Goal: Find contact information: Find contact information

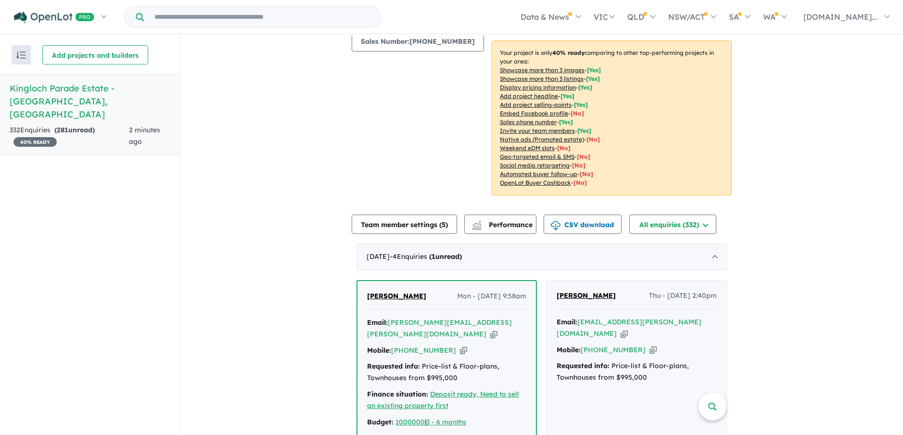
scroll to position [192, 0]
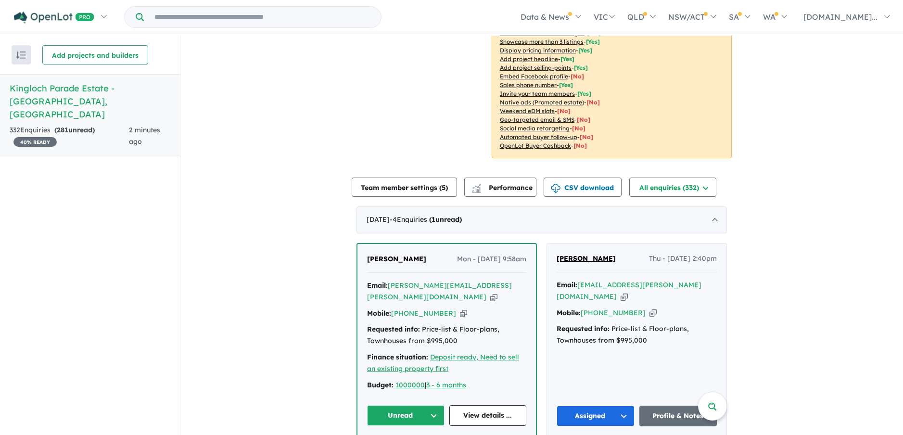
click at [425, 405] on button "Unread" at bounding box center [405, 415] width 77 height 21
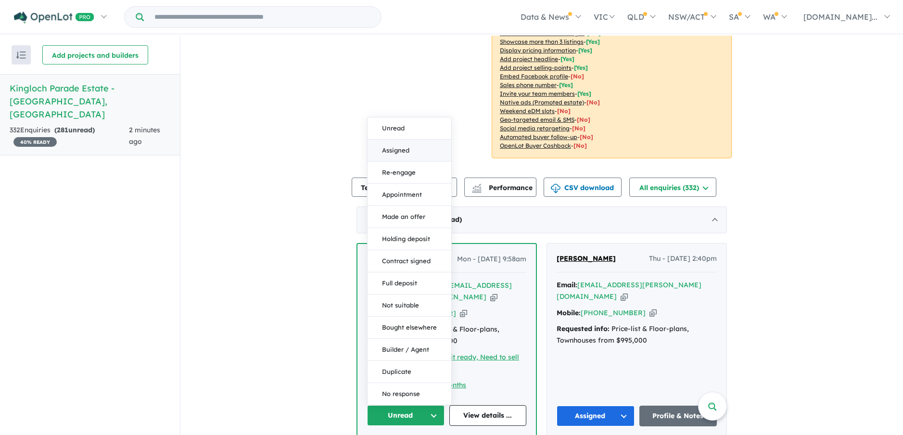
click at [387, 139] on button "Assigned" at bounding box center [410, 150] width 84 height 22
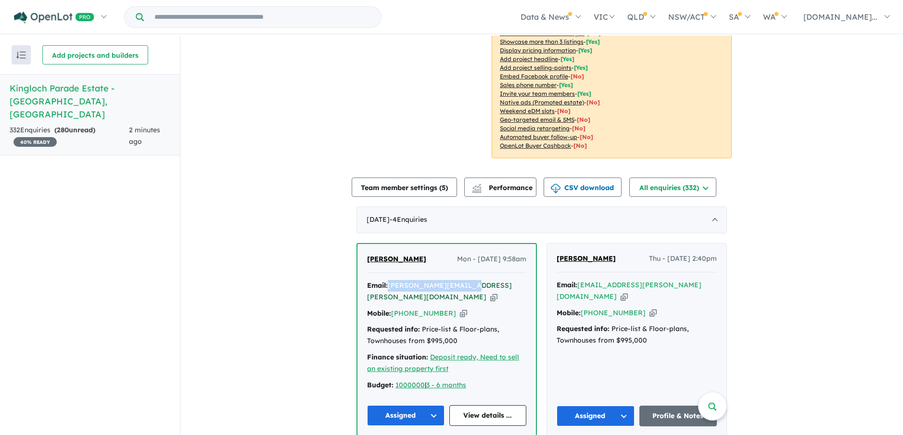
drag, startPoint x: 462, startPoint y: 281, endPoint x: 388, endPoint y: 281, distance: 74.1
click at [388, 281] on div "Email: [PERSON_NAME][EMAIL_ADDRESS][PERSON_NAME][DOMAIN_NAME] Copied!" at bounding box center [446, 291] width 159 height 23
drag, startPoint x: 388, startPoint y: 281, endPoint x: 393, endPoint y: 281, distance: 5.3
copy a%20Kingloch%20Parade%20Estate%20-%20Wantirna"] "[PERSON_NAME][EMAIL_ADDRESS][PERSON_NAME][DOMAIN_NAME]"
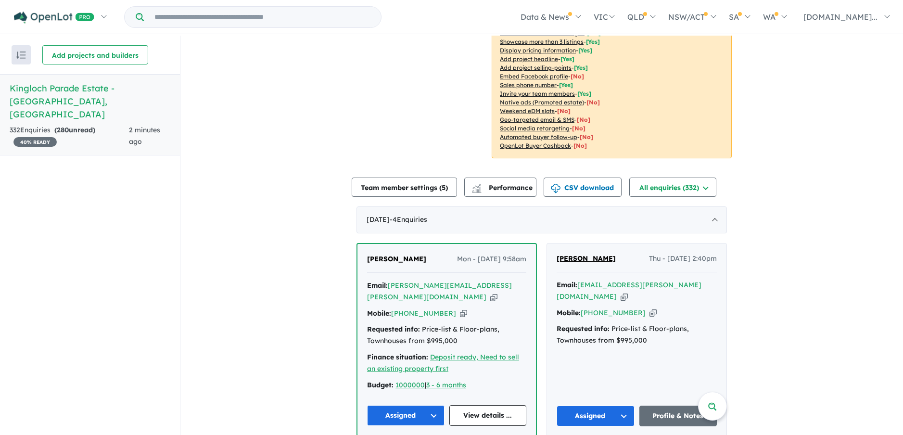
click at [541, 426] on div "[PERSON_NAME] Mon - [DATE] 9:58am Email: [PERSON_NAME][EMAIL_ADDRESS][PERSON_NA…" at bounding box center [541, 419] width 370 height 352
drag, startPoint x: 442, startPoint y: 298, endPoint x: 396, endPoint y: 300, distance: 46.2
click at [396, 308] on div "Mobile: [PHONE_NUMBER] Copied!" at bounding box center [446, 314] width 159 height 12
drag, startPoint x: 396, startPoint y: 300, endPoint x: 418, endPoint y: 300, distance: 22.1
copy link "61 434 211 832"
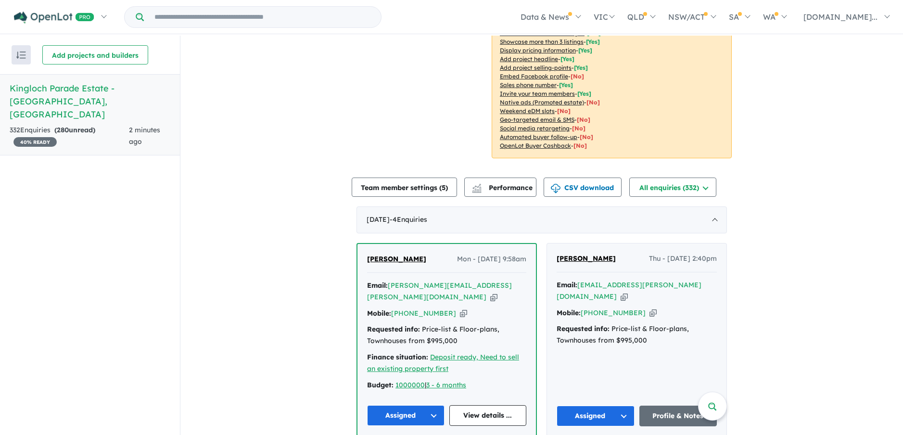
scroll to position [241, 0]
